Goal: Information Seeking & Learning: Learn about a topic

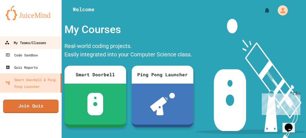
click at [34, 45] on div "My Teams/Classes" at bounding box center [25, 42] width 41 height 7
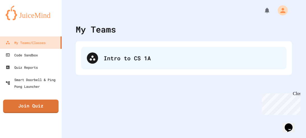
click at [110, 54] on div "Intro to CS 1A" at bounding box center [192, 58] width 177 height 8
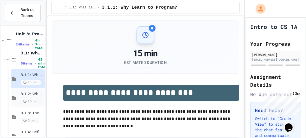
click at [30, 95] on span "3.1.2: What is Code?" at bounding box center [32, 94] width 23 height 5
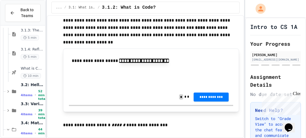
scroll to position [87, 0]
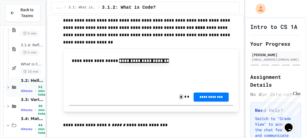
click at [38, 92] on span "52 min total" at bounding box center [42, 90] width 8 height 11
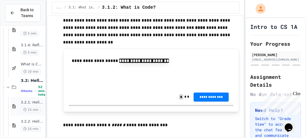
click at [33, 110] on span "15 min" at bounding box center [31, 109] width 20 height 5
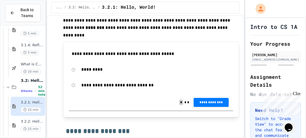
scroll to position [286, 0]
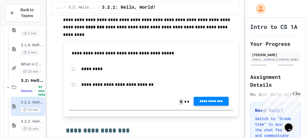
click at [215, 101] on span "**********" at bounding box center [211, 101] width 26 height 4
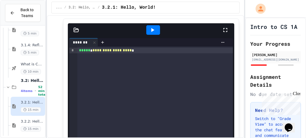
scroll to position [440, 0]
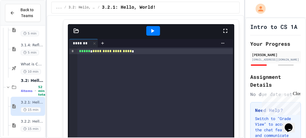
click at [154, 29] on icon at bounding box center [152, 30] width 7 height 7
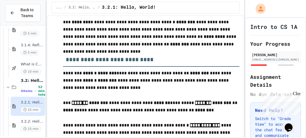
scroll to position [760, 0]
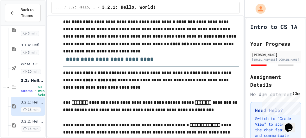
click at [194, 63] on h3 "**********" at bounding box center [151, 57] width 176 height 18
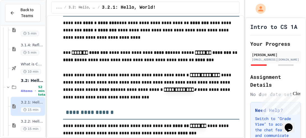
scroll to position [810, 0]
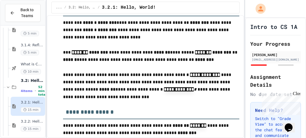
click at [194, 88] on em "*" at bounding box center [195, 89] width 3 height 4
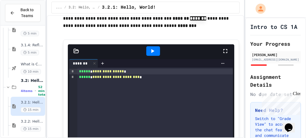
scroll to position [918, 0]
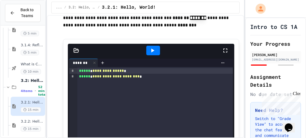
click at [155, 46] on div at bounding box center [153, 51] width 14 height 10
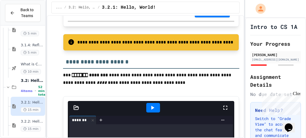
scroll to position [1181, 0]
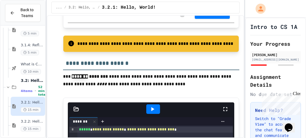
click at [147, 73] on p "**********" at bounding box center [151, 80] width 176 height 15
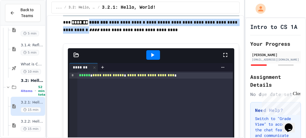
scroll to position [1235, 0]
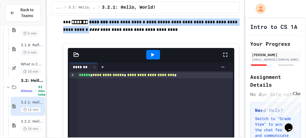
click at [150, 55] on icon at bounding box center [152, 54] width 7 height 7
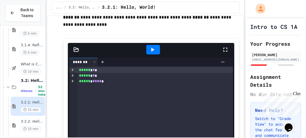
scroll to position [1535, 0]
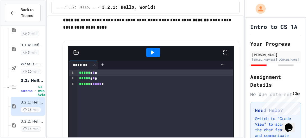
click at [155, 51] on icon at bounding box center [152, 52] width 7 height 7
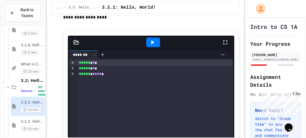
scroll to position [1545, 0]
click at [111, 78] on div "***** * * * ***** * * * ***** * **** *" at bounding box center [155, 100] width 156 height 82
drag, startPoint x: 108, startPoint y: 76, endPoint x: 80, endPoint y: 62, distance: 31.1
click at [80, 62] on div "***** * * * ***** * * * ***** * **** *" at bounding box center [155, 100] width 156 height 82
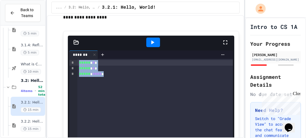
drag, startPoint x: 108, startPoint y: 73, endPoint x: 77, endPoint y: 61, distance: 32.6
click at [77, 61] on div "***** * * * ***** * * * ***** * **** *" at bounding box center [155, 100] width 156 height 82
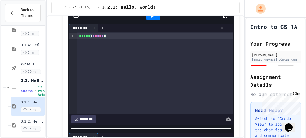
scroll to position [1566, 0]
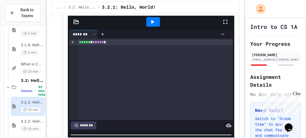
click at [153, 21] on icon at bounding box center [152, 21] width 7 height 7
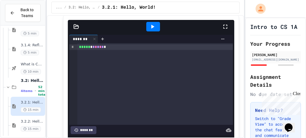
scroll to position [1544, 0]
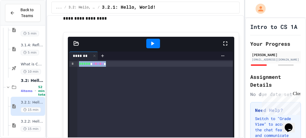
drag, startPoint x: 113, startPoint y: 63, endPoint x: 77, endPoint y: 63, distance: 36.1
click at [77, 63] on div "* * * ***** * * * * * * *" at bounding box center [151, 101] width 164 height 82
click at [117, 138] on div at bounding box center [153, 138] width 306 height 0
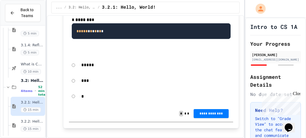
scroll to position [1879, 0]
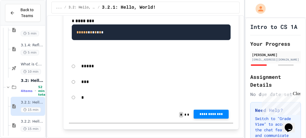
click at [198, 113] on span "**********" at bounding box center [211, 114] width 26 height 4
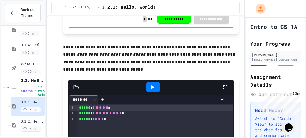
scroll to position [1972, 0]
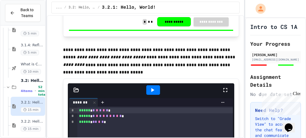
click at [156, 91] on icon at bounding box center [152, 90] width 7 height 7
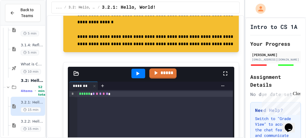
scroll to position [2356, 0]
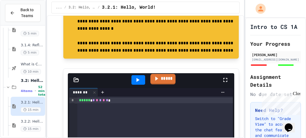
click at [159, 77] on link "*****" at bounding box center [162, 79] width 25 height 11
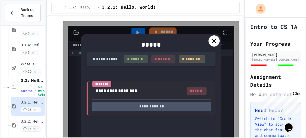
scroll to position [2404, 0]
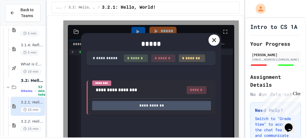
click at [214, 36] on div at bounding box center [213, 39] width 11 height 11
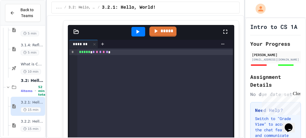
click at [144, 30] on div at bounding box center [138, 32] width 14 height 10
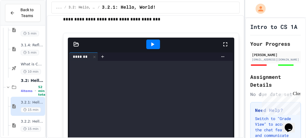
scroll to position [2779, 0]
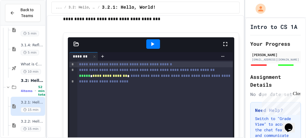
click at [150, 44] on icon at bounding box center [152, 44] width 7 height 7
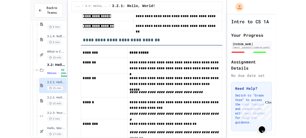
scroll to position [3215, 0]
